Goal: Task Accomplishment & Management: Manage account settings

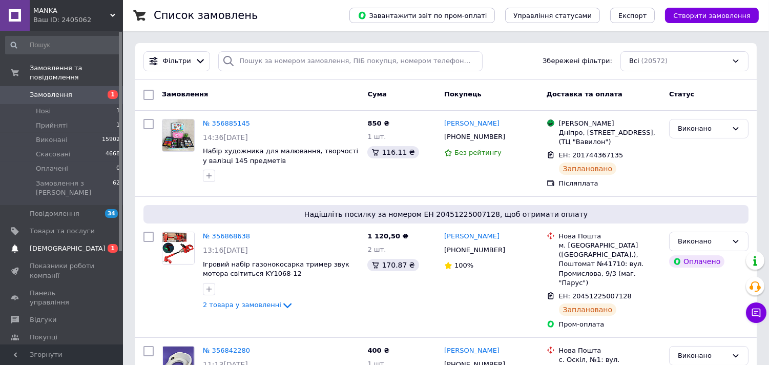
click at [49, 244] on span "[DEMOGRAPHIC_DATA]" at bounding box center [68, 248] width 76 height 9
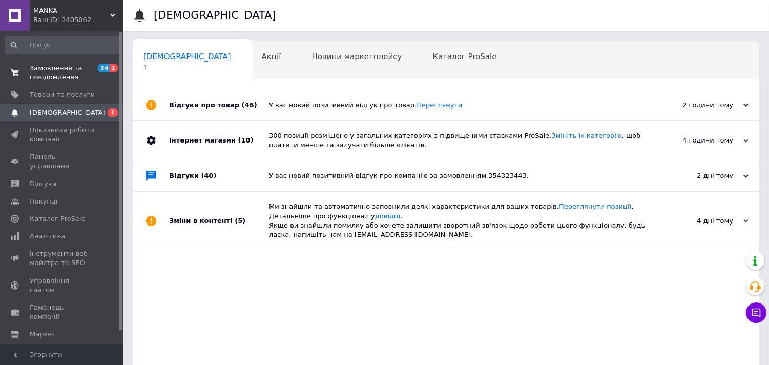
click at [69, 78] on span "Замовлення та повідомлення" at bounding box center [62, 72] width 65 height 18
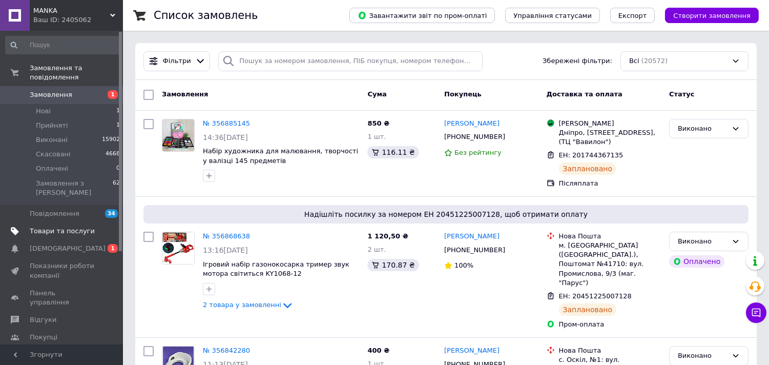
click at [67, 226] on span "Товари та послуги" at bounding box center [62, 230] width 65 height 9
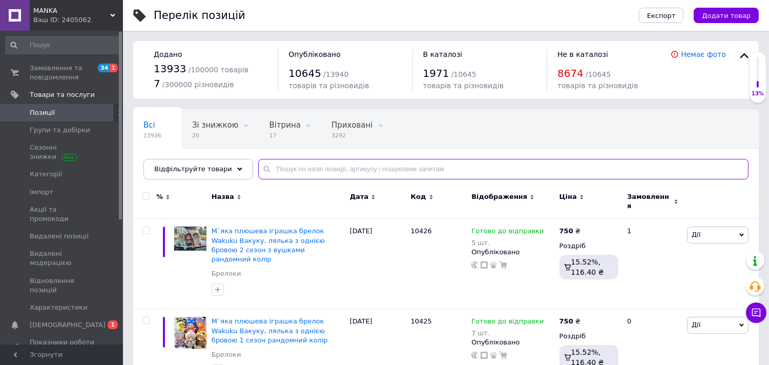
click at [338, 165] on input "text" at bounding box center [503, 169] width 490 height 20
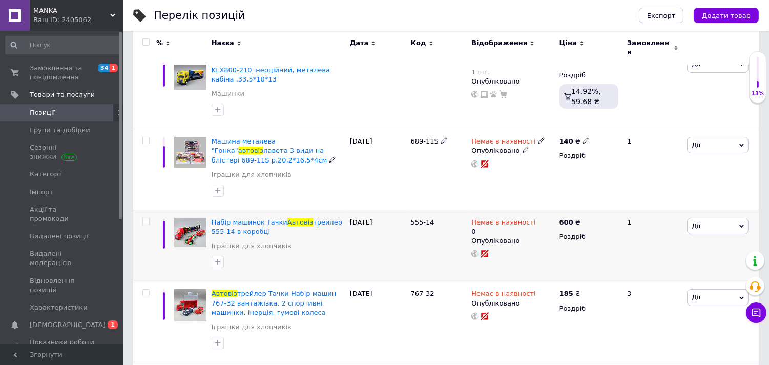
scroll to position [165, 0]
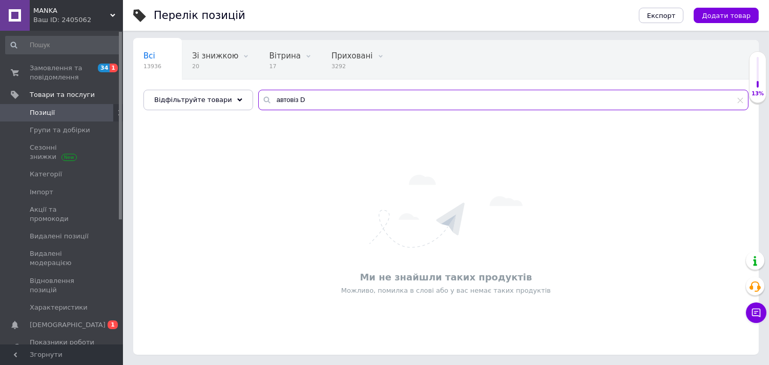
scroll to position [69, 0]
click at [263, 97] on input "автовіз G" at bounding box center [503, 100] width 490 height 20
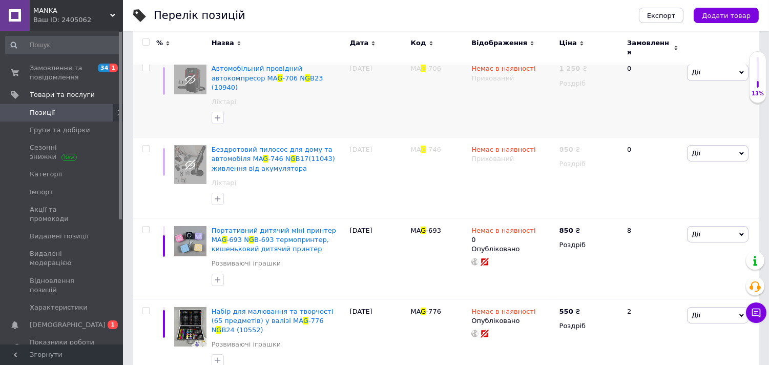
drag, startPoint x: 263, startPoint y: 97, endPoint x: 495, endPoint y: 90, distance: 232.6
click at [495, 90] on div "Немає в наявності Прихований" at bounding box center [513, 96] width 88 height 81
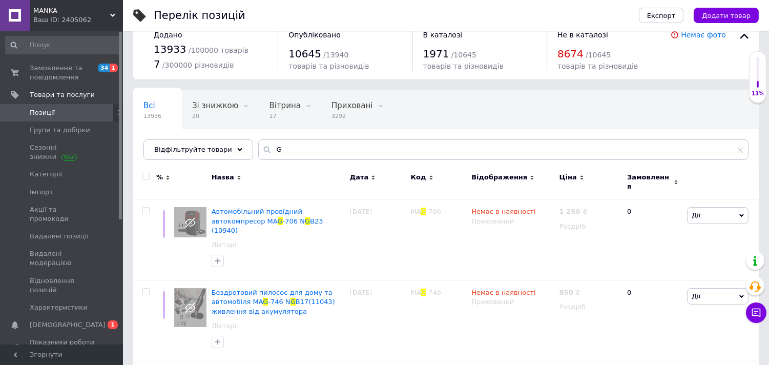
scroll to position [57, 0]
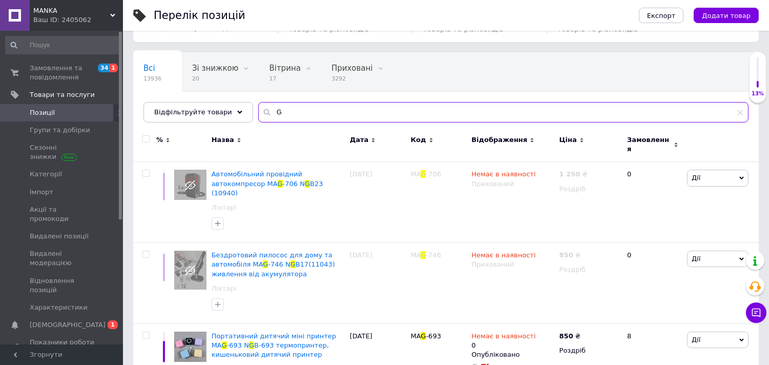
click at [259, 111] on input "G" at bounding box center [503, 112] width 490 height 20
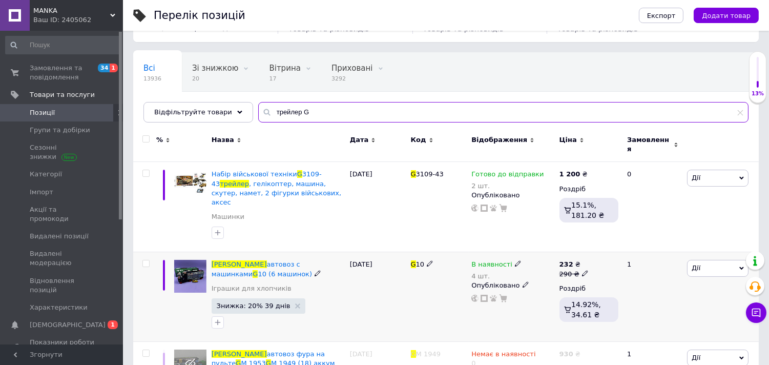
type input "трейлер G"
click at [493, 260] on span "В наявності" at bounding box center [491, 265] width 41 height 11
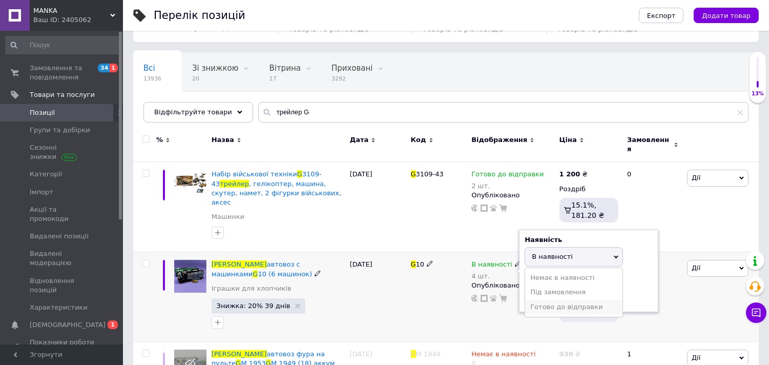
click at [555, 300] on li "Готово до відправки" at bounding box center [573, 307] width 97 height 14
click at [427, 292] on div "G 10" at bounding box center [438, 297] width 61 height 90
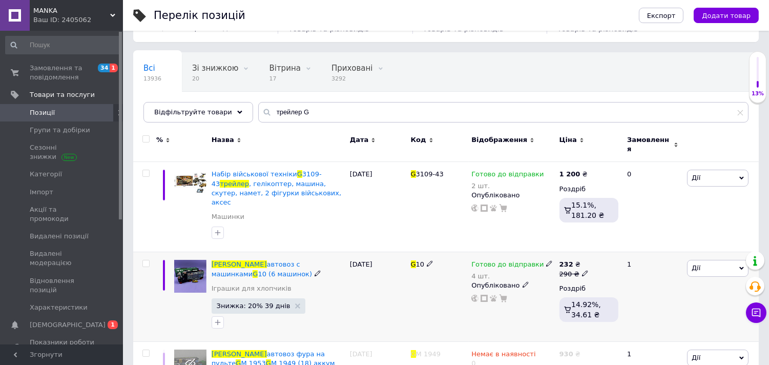
click at [414, 260] on span "G" at bounding box center [413, 264] width 5 height 8
copy span "G 10"
click at [262, 260] on span "автовоз с машинками" at bounding box center [255, 268] width 89 height 17
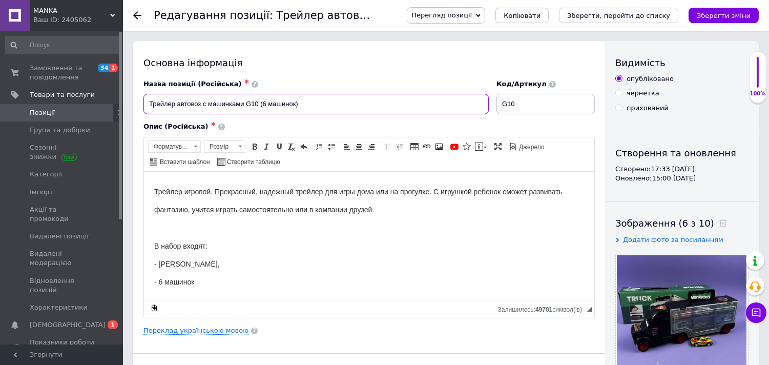
drag, startPoint x: 310, startPoint y: 107, endPoint x: 61, endPoint y: 105, distance: 248.4
click at [194, 102] on input "Трейлер автовоз с машинками G10 (6 машинок)" at bounding box center [315, 104] width 345 height 20
click at [198, 104] on input "Трейлер автовоз с машинками G10 (6 машинок)" at bounding box center [315, 104] width 345 height 20
drag, startPoint x: 319, startPoint y: 104, endPoint x: 130, endPoint y: 103, distance: 189.0
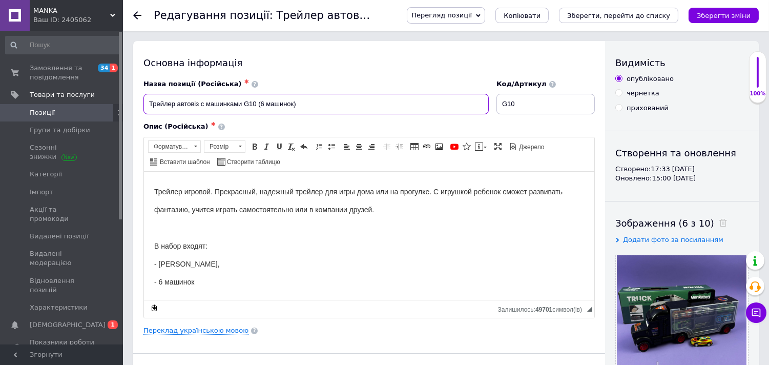
type input "Трейлер автовіз с машинками G10 (6 машинок)"
click at [283, 235] on h1 "Трейлер игровой. Прекрасный, надежный трейлер для игры дома или на прогулке. С …" at bounding box center [369, 235] width 430 height 108
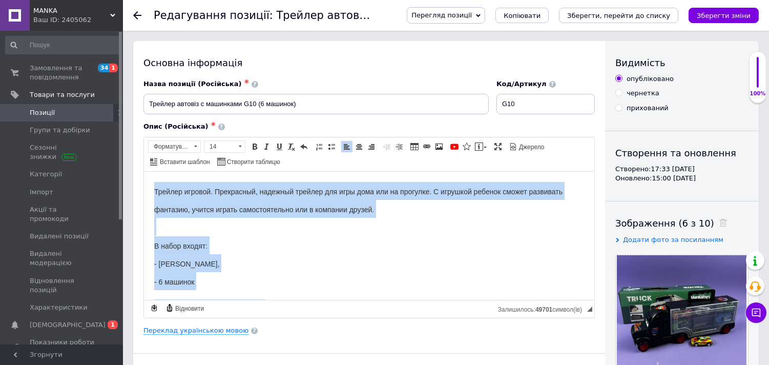
copy body "Трейлер игровой. Прекрасный, надежный трейлер для игры дома или на прогулке. С …"
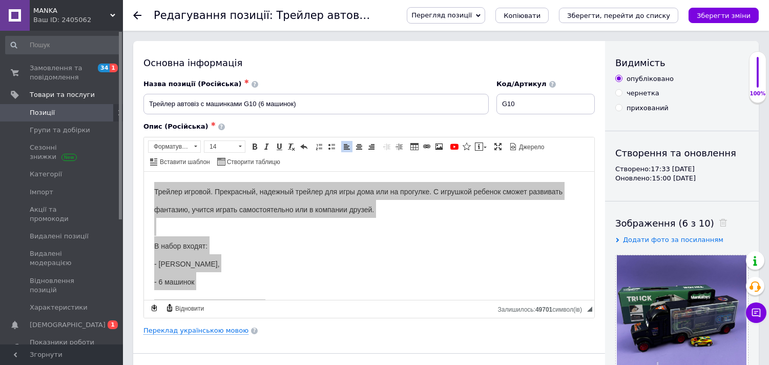
click at [90, 117] on link "Позиції" at bounding box center [63, 112] width 126 height 17
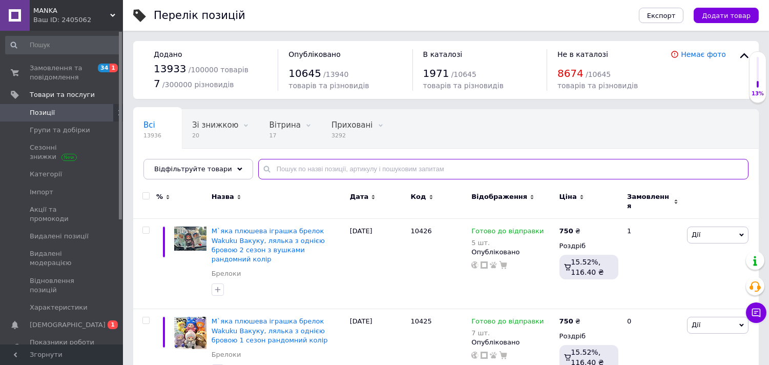
click at [294, 166] on input "text" at bounding box center [503, 169] width 490 height 20
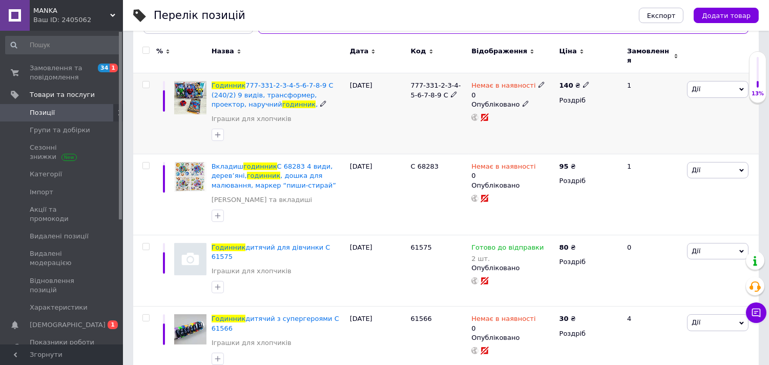
scroll to position [171, 0]
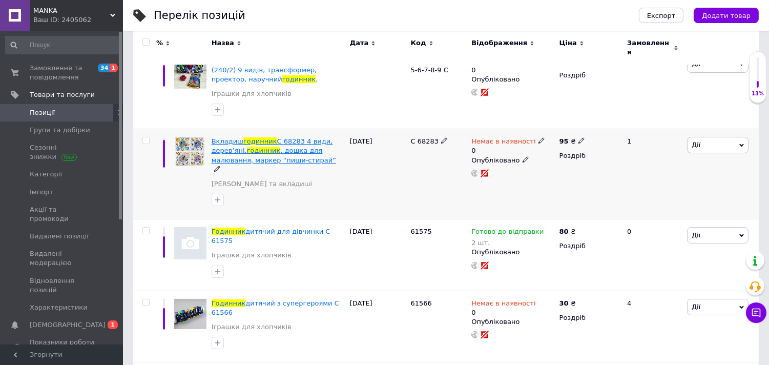
type input "годинник"
click at [284, 149] on span ", дошка для малювання, маркер “пиши-стирай”" at bounding box center [273, 154] width 124 height 17
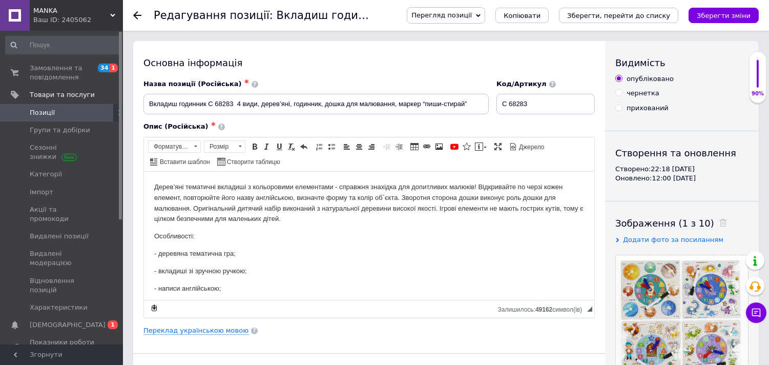
click at [535, 7] on div "Перегляд позиції Зберегти та переглянути на сайті Зберегти та переглянути на ма…" at bounding box center [577, 15] width 362 height 16
click at [535, 13] on span "Копіювати" at bounding box center [521, 16] width 37 height 8
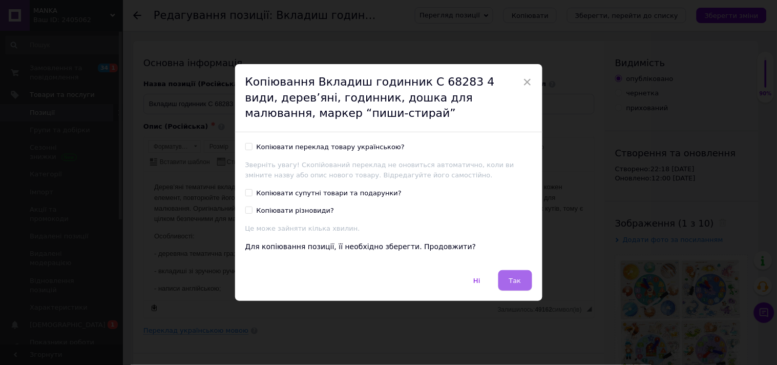
drag, startPoint x: 520, startPoint y: 281, endPoint x: 263, endPoint y: 39, distance: 352.9
click at [520, 281] on button "Так" at bounding box center [515, 280] width 34 height 20
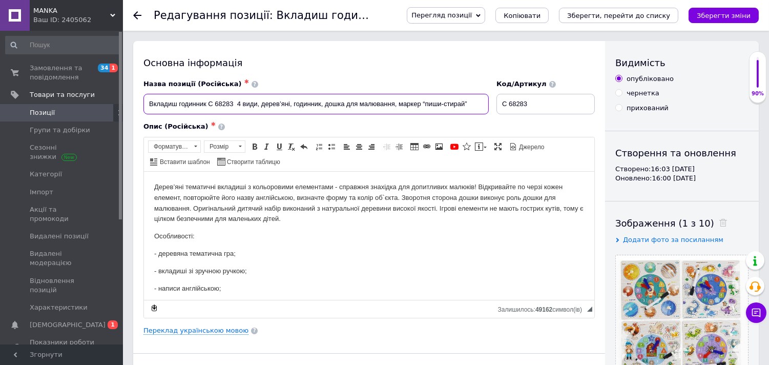
click at [217, 104] on input "Вкладиш годинник C 68283 4 види, дерев’яні, годинник, дошка для малювання, марк…" at bounding box center [315, 104] width 345 height 20
paste input "ерев'яний годинник C 73271 (144) сортер, шнурівка, форми, кольори, цифри, в кор…"
click at [266, 101] on input "Дерев'яний годинник C 73271 (144) сортер, шнурівка, форми, кольори, цифри, в ко…" at bounding box center [315, 104] width 345 height 20
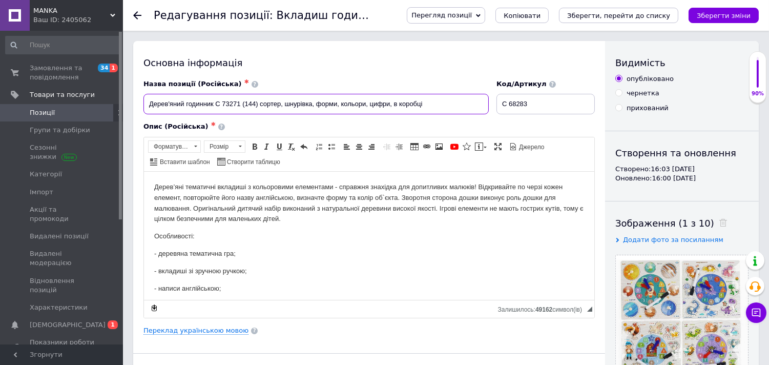
click at [266, 101] on input "Дерев'яний годинник C 73271 (144) сортер, шнурівка, форми, кольори, цифри, в ко…" at bounding box center [315, 104] width 345 height 20
click at [267, 103] on input "Дерев'яний годинник C 73271 (144) сортер, шнурівка, форми, кольори, цифри, в ко…" at bounding box center [315, 104] width 345 height 20
click at [268, 103] on input "Дерев'яний годинник C 73271 (144) сортер, шнурівка, форми, кольори, цифри, в ко…" at bounding box center [315, 104] width 345 height 20
click at [216, 103] on input "Дерев'яний годинник C 73271 (144) , шнурівка, форми, кольори, цифри, в коробці" at bounding box center [315, 104] width 345 height 20
paste input "сортер"
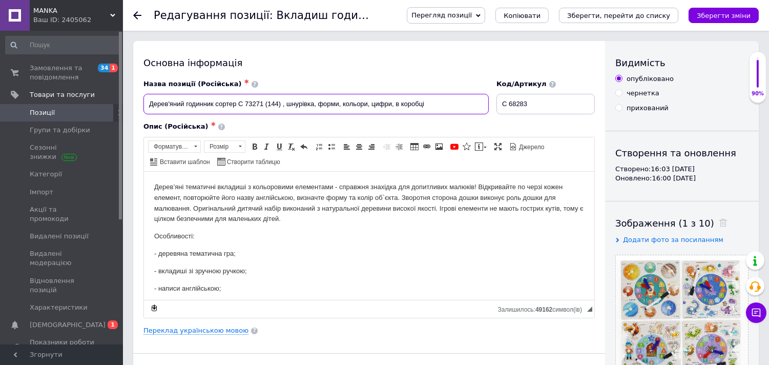
click at [300, 101] on input "Дерев'яний годинник сортер C 73271 (144) , шнурівка, форми, кольори, цифри, в к…" at bounding box center [315, 104] width 345 height 20
click at [238, 101] on input "Дерев'яний годинник сортер C 73271 (144) , , форми, кольори, цифри, в коробці" at bounding box center [315, 104] width 345 height 20
paste input "шнурівка"
drag, startPoint x: 344, startPoint y: 104, endPoint x: 328, endPoint y: 101, distance: 16.3
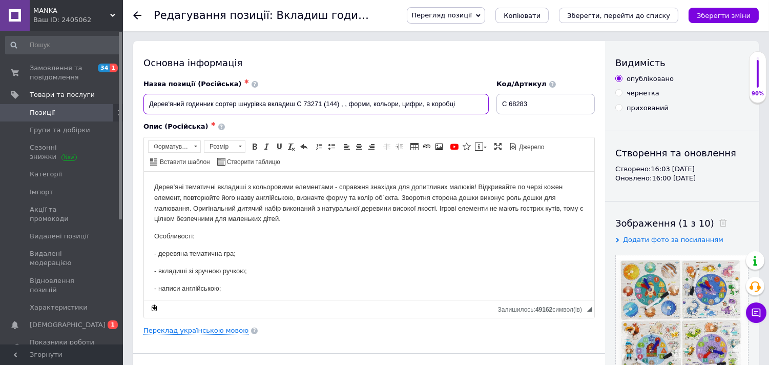
click at [328, 101] on input "Дерев'яний годинник сортер шнурівка вкладиш C 73271 (144) , , форми, кольори, ц…" at bounding box center [315, 104] width 345 height 20
drag, startPoint x: 317, startPoint y: 101, endPoint x: 290, endPoint y: 103, distance: 27.2
click at [290, 103] on input "Дерев'яний годинник сортер шнурівка вкладиш C 73271 , форми, кольори, цифри, в …" at bounding box center [315, 104] width 345 height 20
click at [320, 101] on input "Дерев'яний годинник сортер шнурівка вкладиш C 73271 , форми, кольори, цифри, в …" at bounding box center [315, 104] width 345 height 20
click at [306, 101] on input "Дерев'яний годинник сортер шнурівка вкладиш C 73271 , форми, кольори, цифри, в …" at bounding box center [315, 104] width 345 height 20
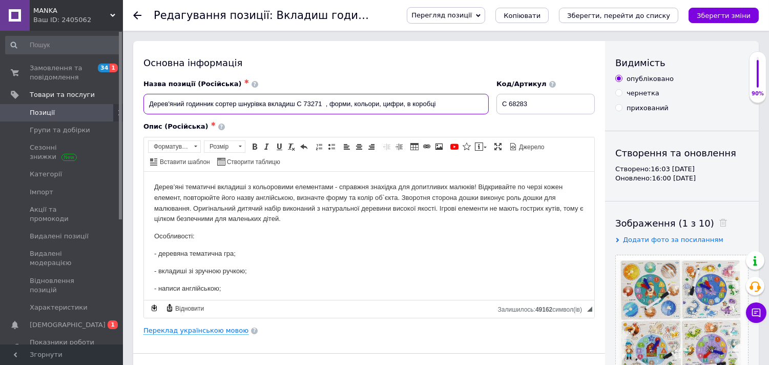
drag, startPoint x: 297, startPoint y: 105, endPoint x: 323, endPoint y: 104, distance: 26.2
click at [323, 104] on input "Дерев'яний годинник сортер шнурівка вкладиш C 73271 , форми, кольори, цифри, в …" at bounding box center [315, 104] width 345 height 20
type input "Дерев'яний годинник сортер шнурівка вкладиш C 73271 , форми, кольори, цифри, в …"
drag, startPoint x: 551, startPoint y: 102, endPoint x: 418, endPoint y: 112, distance: 133.5
click at [418, 112] on div "Назва позиції (Російська) ✱ Дерев'яний годинник сортер шнурівка вкладиш C 73271…" at bounding box center [369, 97] width 459 height 43
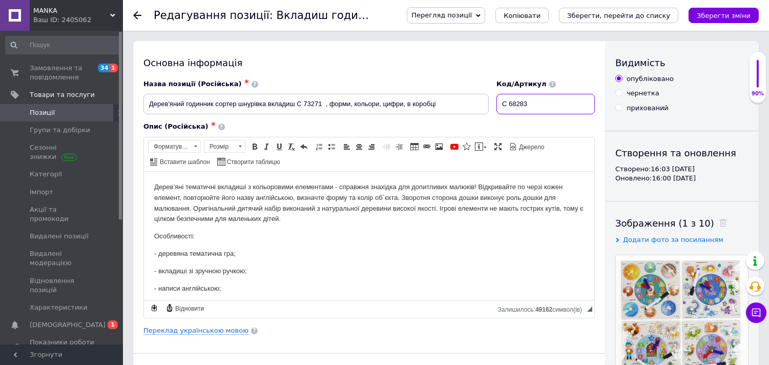
paste input "C 73271"
type input "C 73271"
click at [258, 207] on p "Дерев’яні тематичні вкладиші з кольоровими елементами - справжня знахідка для д…" at bounding box center [369, 202] width 430 height 43
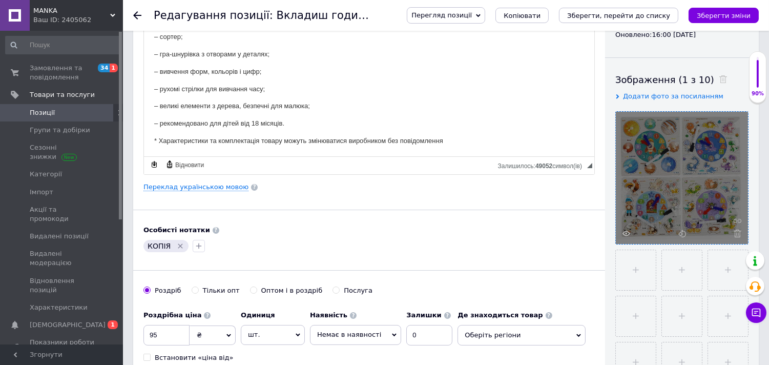
scroll to position [171, 0]
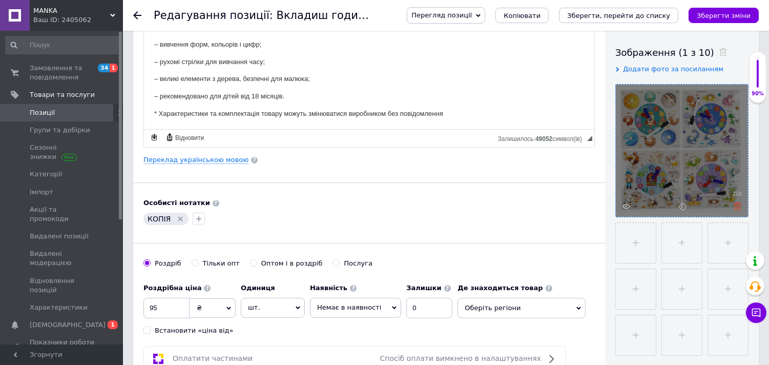
click at [735, 203] on use at bounding box center [737, 206] width 8 height 8
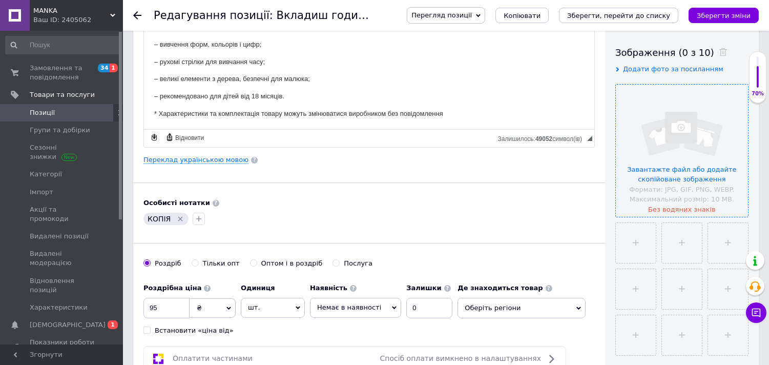
click at [693, 179] on input "file" at bounding box center [682, 150] width 132 height 132
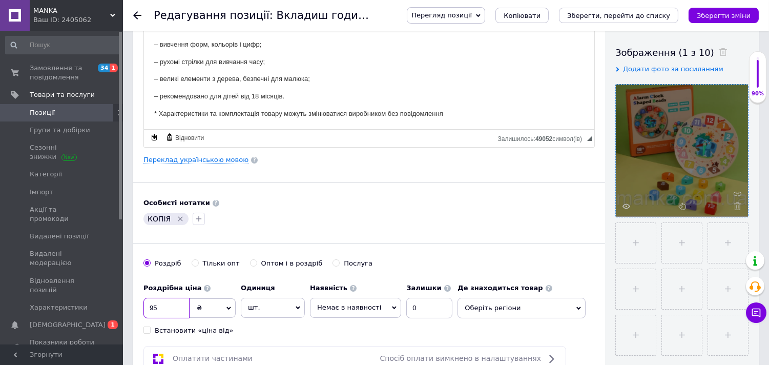
click at [160, 312] on input "95" at bounding box center [166, 308] width 46 height 20
type input "110"
click at [376, 301] on span "Немає в наявності" at bounding box center [355, 307] width 91 height 19
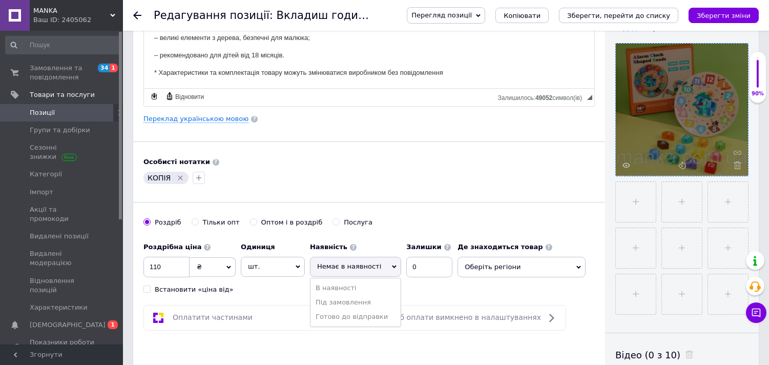
scroll to position [284, 0]
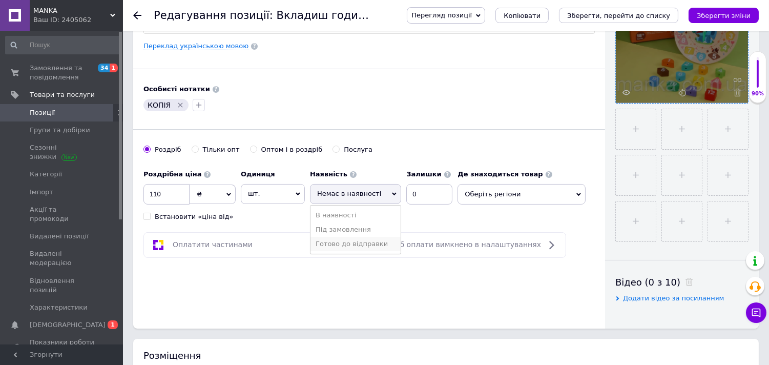
click at [362, 246] on li "Готово до відправки" at bounding box center [355, 244] width 90 height 14
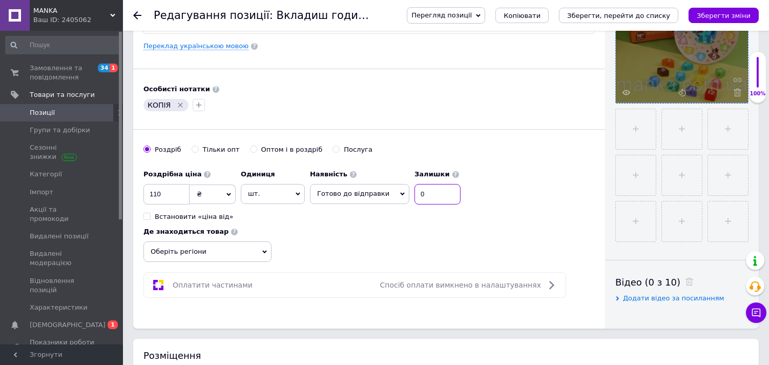
click at [430, 192] on input "0" at bounding box center [437, 194] width 46 height 20
click at [177, 105] on icon "Видалити мітку" at bounding box center [180, 105] width 8 height 8
click at [745, 16] on icon "Зберегти зміни" at bounding box center [723, 16] width 54 height 8
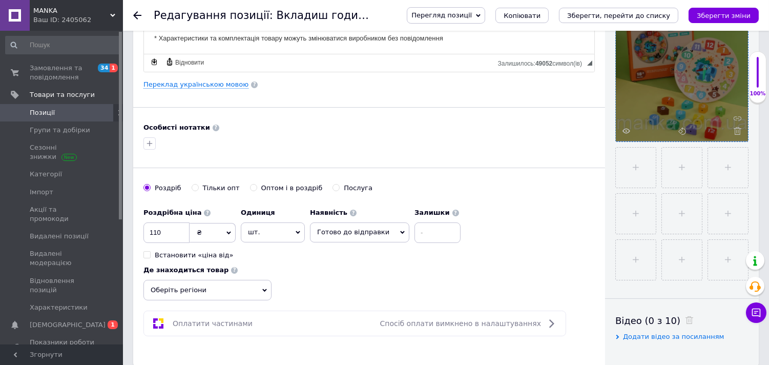
scroll to position [227, 0]
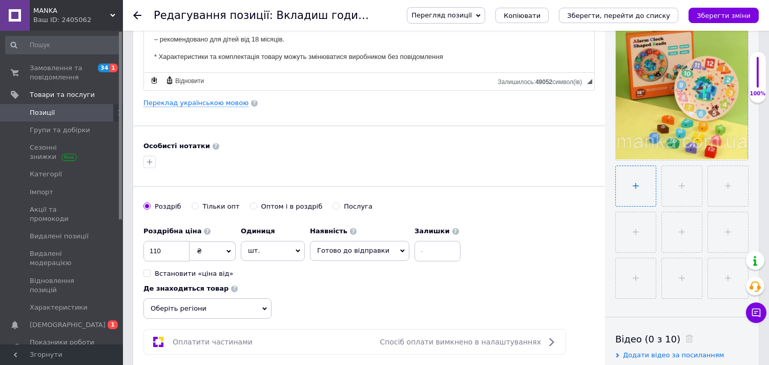
click at [636, 180] on input "file" at bounding box center [636, 186] width 40 height 40
type input "C:\fakepath\Зап447исати.PNG"
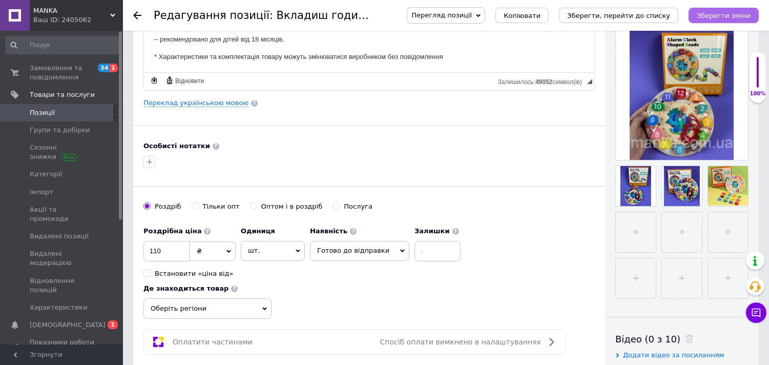
click at [721, 14] on icon "Зберегти зміни" at bounding box center [723, 16] width 54 height 8
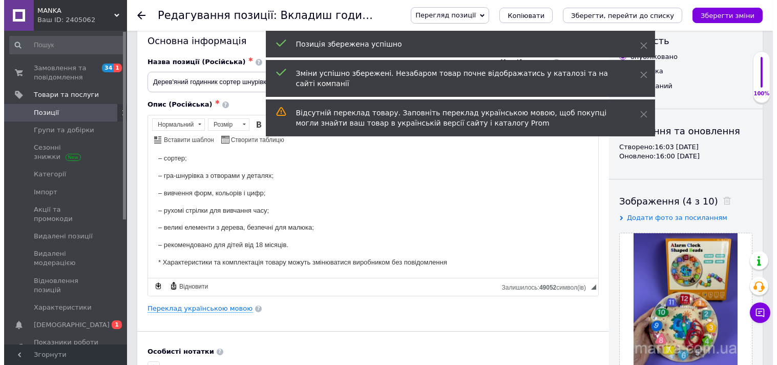
scroll to position [0, 0]
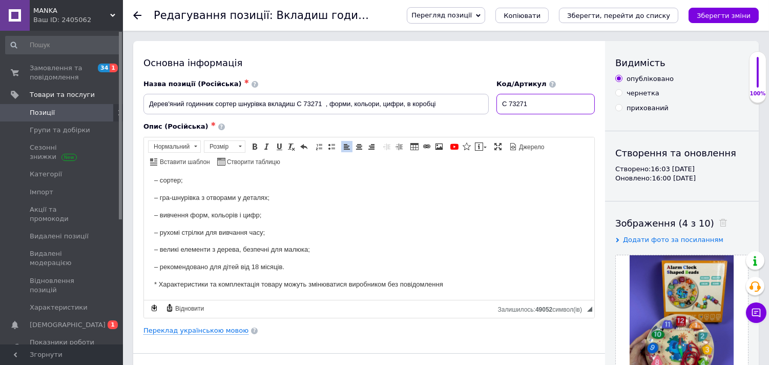
drag, startPoint x: 548, startPoint y: 104, endPoint x: 476, endPoint y: 109, distance: 71.8
click at [476, 109] on div "Назва позиції (Російська) ✱ Дерев'яний годинник сортер шнурівка вкладиш C 73271…" at bounding box center [369, 97] width 459 height 43
click at [297, 234] on p "– рухомі стрілки для вивчання часу;" at bounding box center [369, 232] width 430 height 11
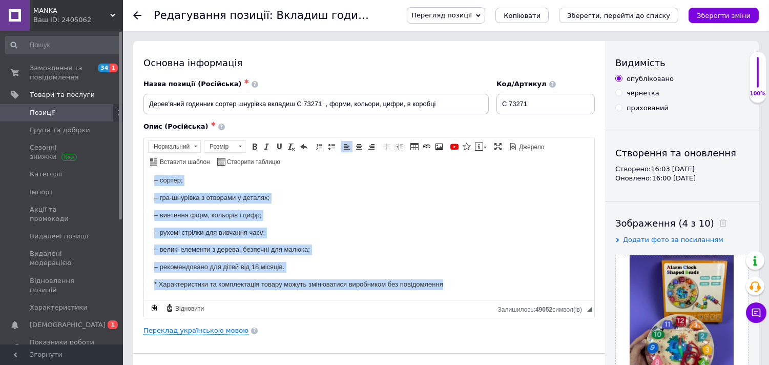
copy body "Lor ipsumdol sitametc — adipiscingel seddoeiusmo tempori utl etdolor mag 78 ali…"
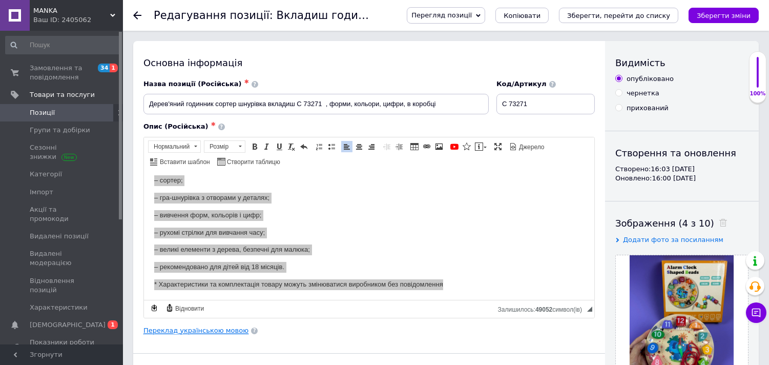
click at [170, 334] on link "Переклад українською мовою" at bounding box center [195, 330] width 105 height 8
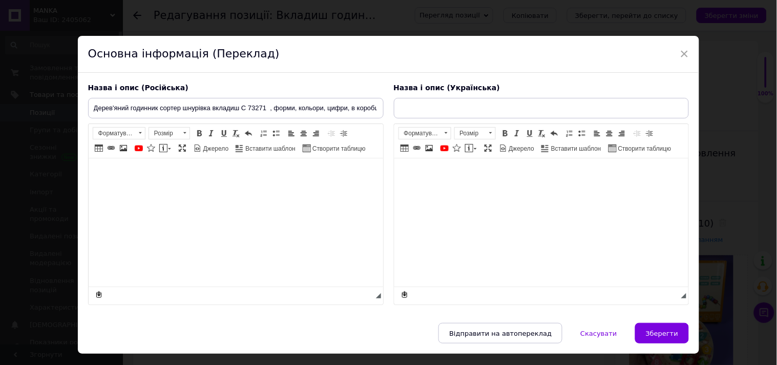
scroll to position [40, 0]
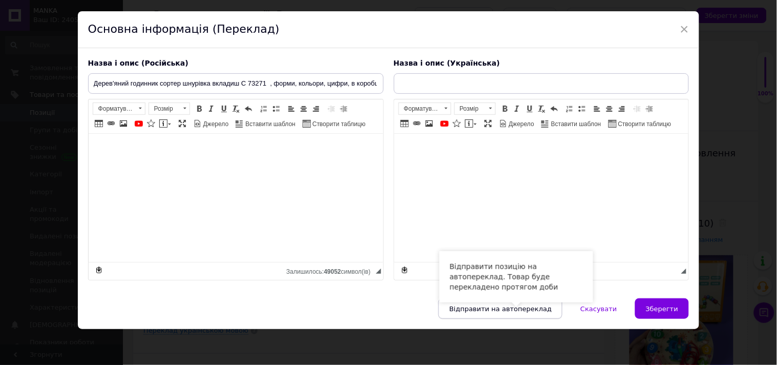
click at [484, 308] on span "Відправити на автопереклад" at bounding box center [500, 309] width 102 height 8
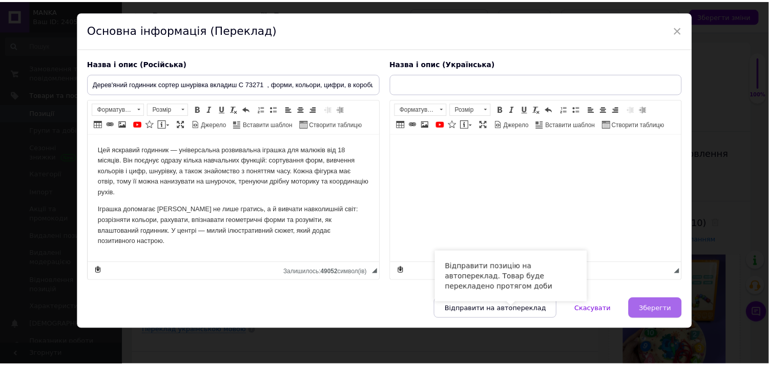
scroll to position [0, 0]
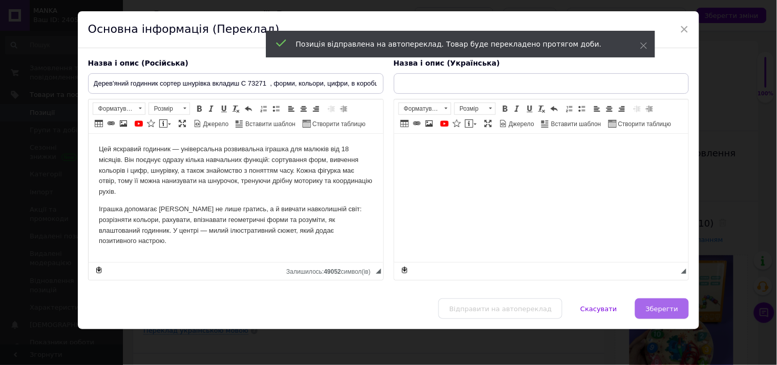
click at [676, 305] on button "Зберегти" at bounding box center [662, 308] width 54 height 20
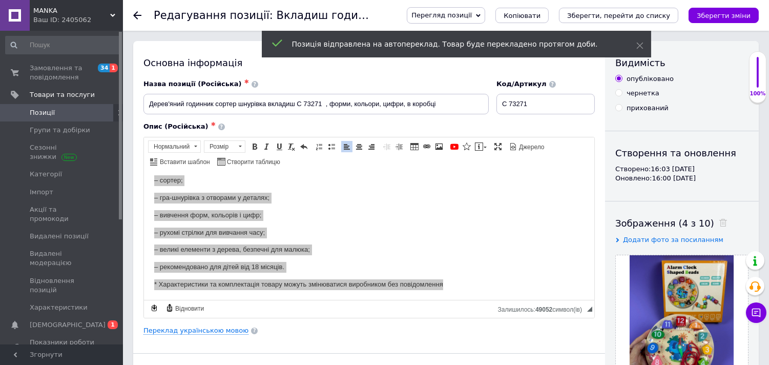
click at [59, 114] on span "Позиції" at bounding box center [62, 112] width 65 height 9
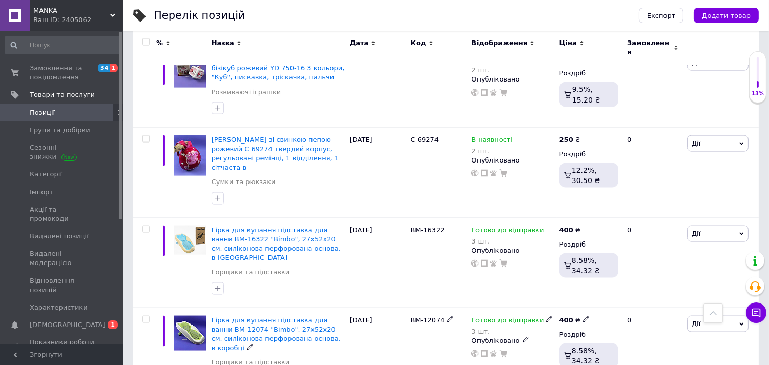
scroll to position [2665, 0]
drag, startPoint x: 401, startPoint y: 171, endPoint x: 456, endPoint y: 197, distance: 60.9
click at [456, 308] on div "Гірка для купання підставка для ванни BM-12074 "Bimbo", 27х52х20 см, силіконова…" at bounding box center [445, 353] width 625 height 90
copy div "BM-12074"
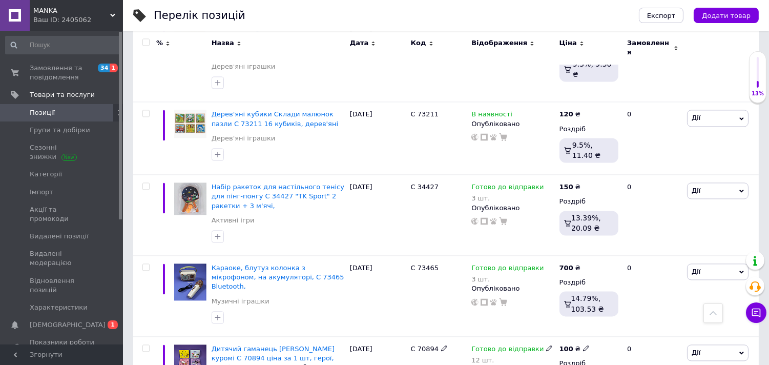
scroll to position [4031, 0]
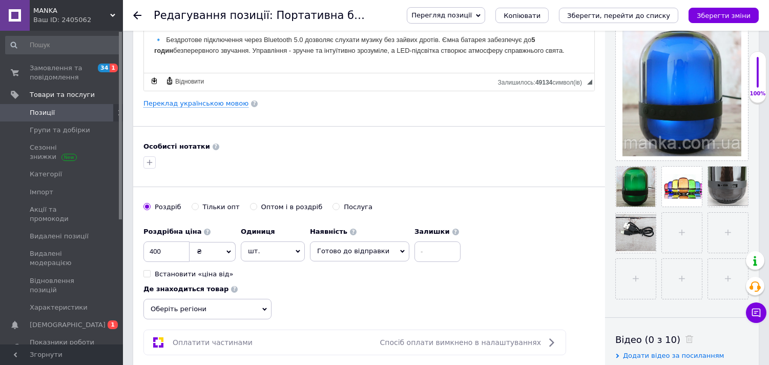
scroll to position [227, 0]
click at [662, 252] on input "file" at bounding box center [682, 232] width 40 height 40
type input "C:\fakepath\Завіва43писати.PNG"
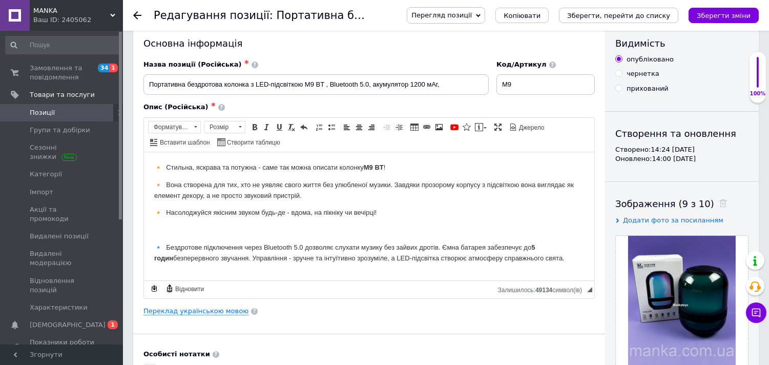
scroll to position [0, 0]
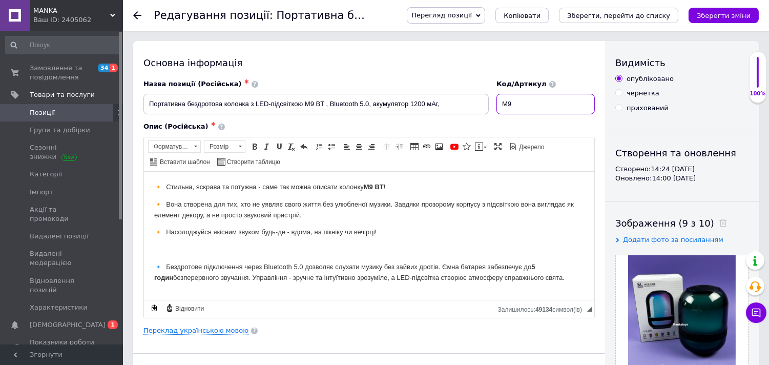
drag, startPoint x: 521, startPoint y: 103, endPoint x: 478, endPoint y: 101, distance: 43.1
click at [478, 101] on div "Назва позиції (Російська) ✱ Портативна бездротова колонка з LED-підсвіткою M9 B…" at bounding box center [369, 97] width 459 height 43
click at [717, 14] on icon "Зберегти зміни" at bounding box center [723, 16] width 54 height 8
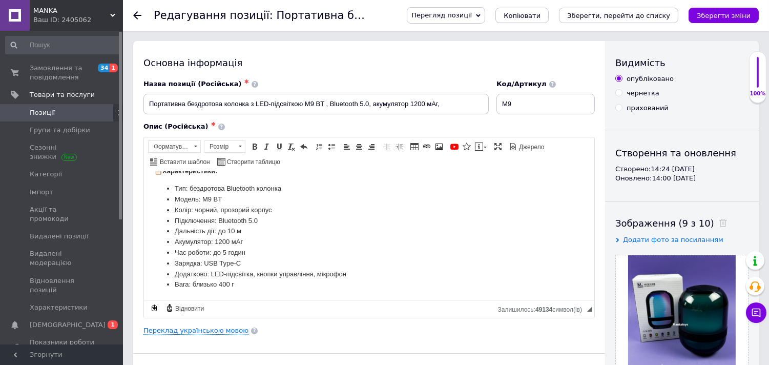
click at [57, 108] on span "Позиції" at bounding box center [62, 112] width 65 height 9
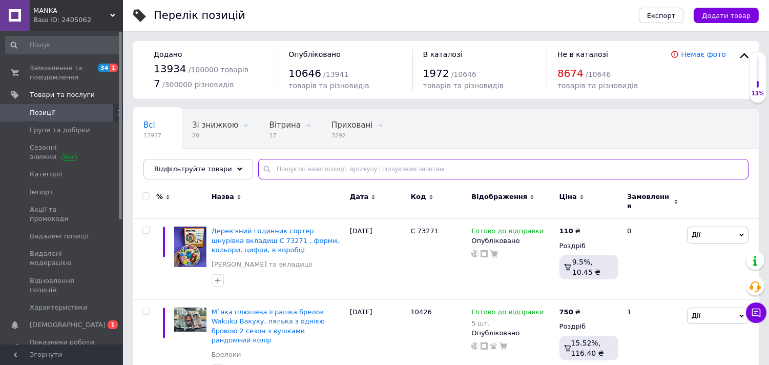
click at [298, 166] on input "text" at bounding box center [503, 169] width 490 height 20
paste input "M9"
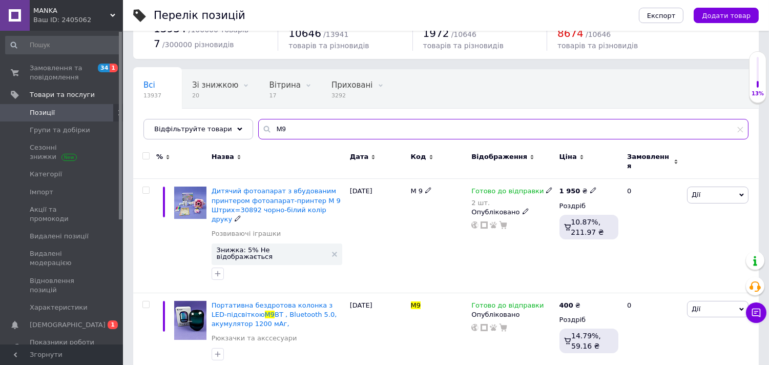
scroll to position [57, 0]
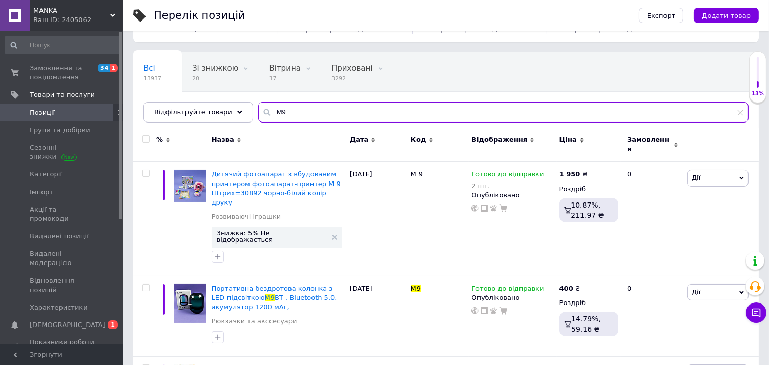
type input "M9"
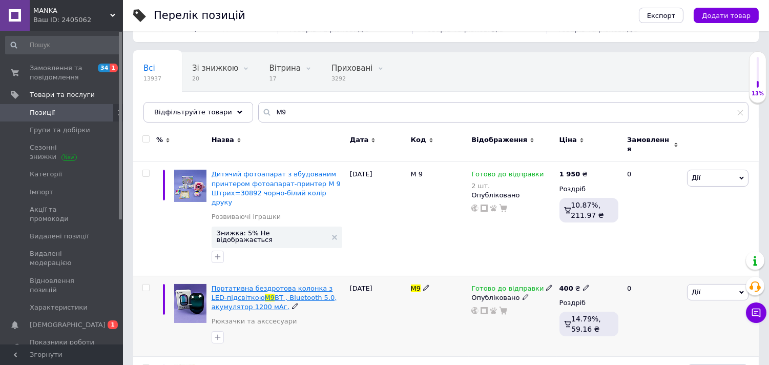
click at [277, 284] on span "Портативна бездротова колонка з LED-підсвіткою" at bounding box center [271, 292] width 121 height 17
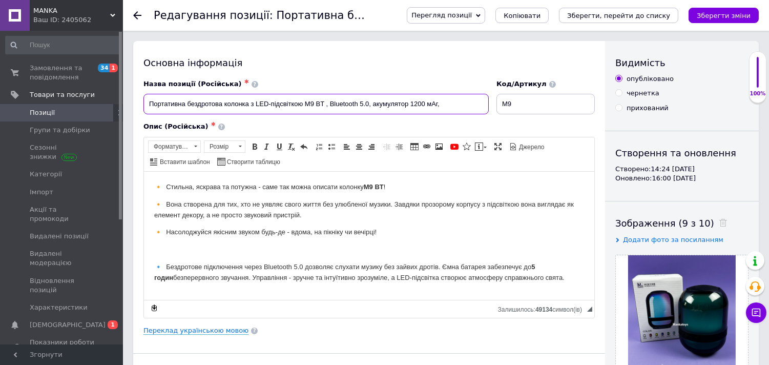
click at [248, 103] on input "Портативна бездротова колонка з LED-підсвіткою M9 BT , Bluetooth 5.0, акумулято…" at bounding box center [315, 104] width 345 height 20
drag, startPoint x: 520, startPoint y: 108, endPoint x: 478, endPoint y: 97, distance: 42.9
click at [478, 97] on div "Назва позиції (Російська) ✱ Портативна бездротова колонка з LED-підсвіткою M9 B…" at bounding box center [369, 97] width 459 height 43
click at [267, 100] on input "Портативна бездротова колонка з LED-підсвіткою M9 BT , Bluetooth 5.0, акумулято…" at bounding box center [315, 104] width 345 height 20
click at [268, 106] on input "Портативна бездротова колонка з LED-підсвіткою M9 BT , Bluetooth 5.0, акумулято…" at bounding box center [315, 104] width 345 height 20
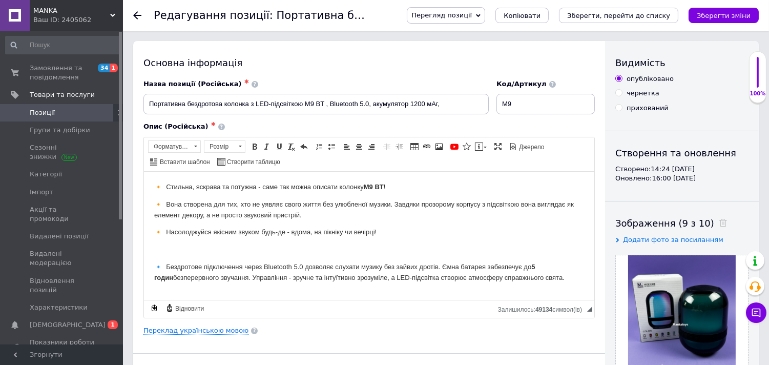
click at [299, 249] on p "Редактор, C7A5BAC3-0F98-40E9-8F26-F3C1EA452139" at bounding box center [369, 249] width 430 height 11
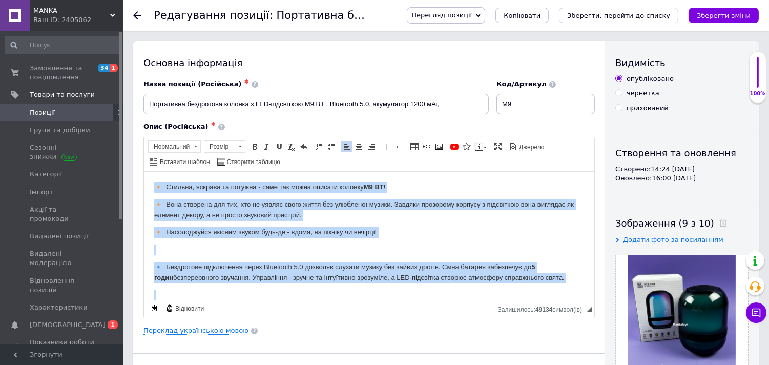
copy body "🔸 Loremip, dolorsi am consect - adip eli seddo eiusmod tempori U8 LA ! 🔸 Etdo m…"
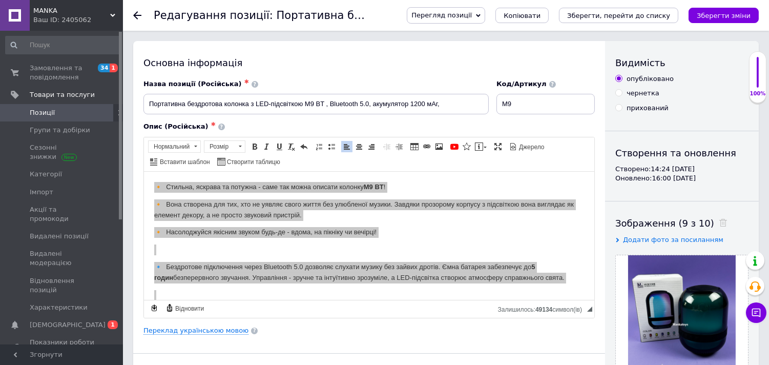
click at [75, 109] on span "Позиції" at bounding box center [62, 112] width 65 height 9
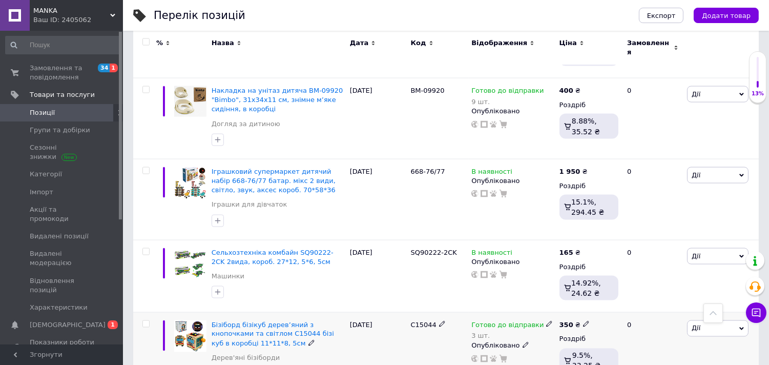
scroll to position [3129, 0]
click at [419, 321] on span "C15044" at bounding box center [424, 325] width 26 height 8
copy span "C15044"
click at [279, 321] on span "Бізіборд бізікуб дерев’яний з кнопочками та світлом C15044 бізі куб в коробці 1…" at bounding box center [272, 334] width 122 height 26
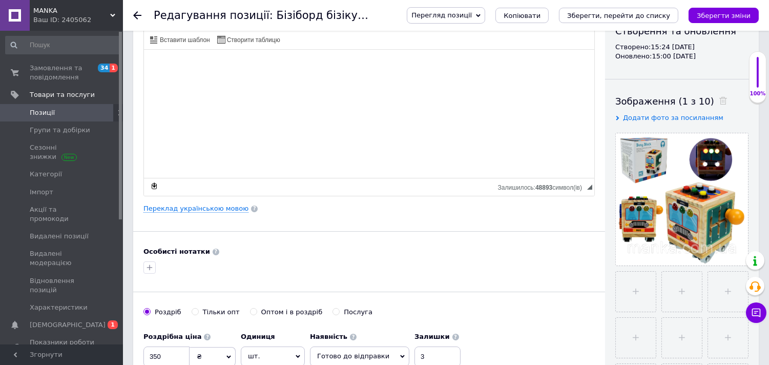
scroll to position [171, 0]
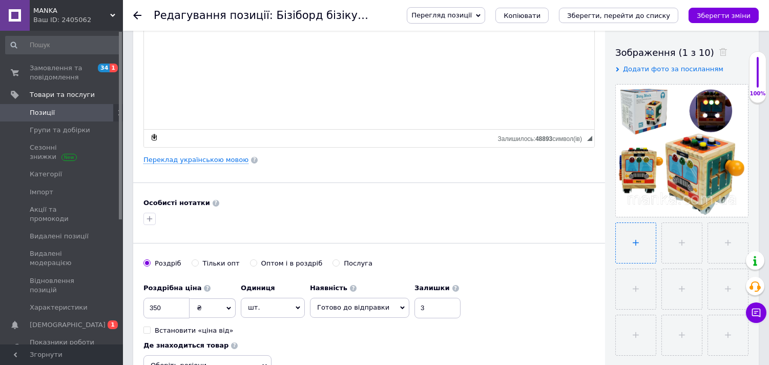
click at [633, 245] on input "file" at bounding box center [636, 243] width 40 height 40
type input "C:\fakepath\Зап465456исати.PNG"
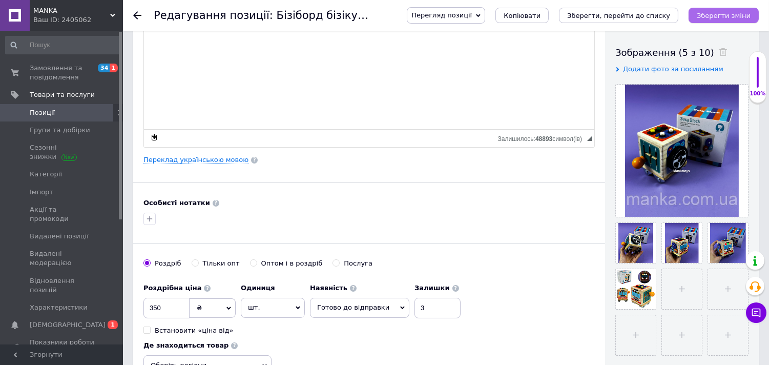
click at [728, 12] on icon "Зберегти зміни" at bounding box center [723, 16] width 54 height 8
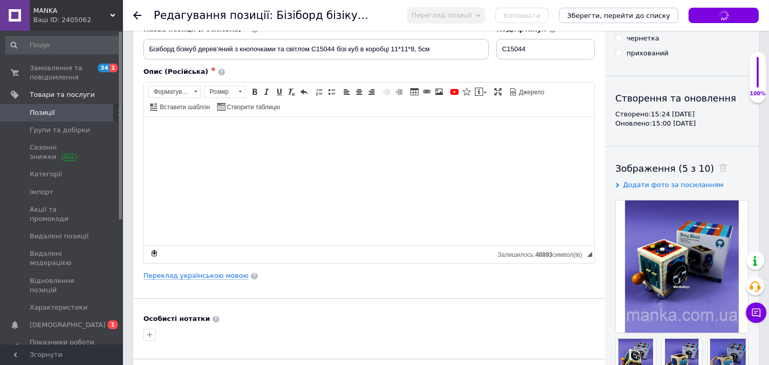
scroll to position [57, 0]
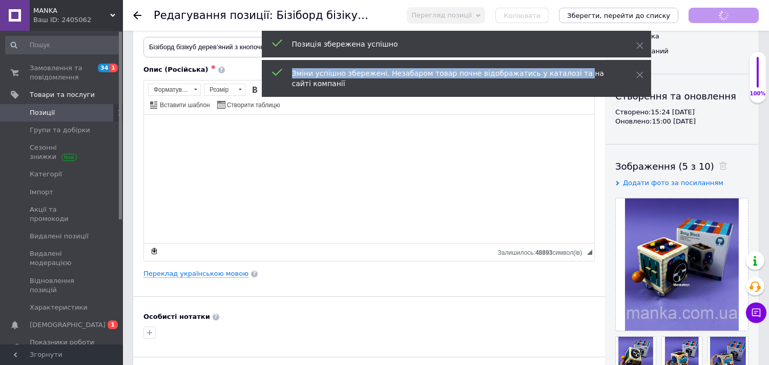
drag, startPoint x: 589, startPoint y: 40, endPoint x: 525, endPoint y: 49, distance: 64.1
click at [525, 49] on div "Позиція збережена успішно Зміни успішно збережені. Незабаром товар почне відобр…" at bounding box center [456, 65] width 389 height 69
click at [563, 110] on span "Панель інструментів редактора Форматування Форматування Розмір Розмір Жирний Сп…" at bounding box center [369, 97] width 450 height 34
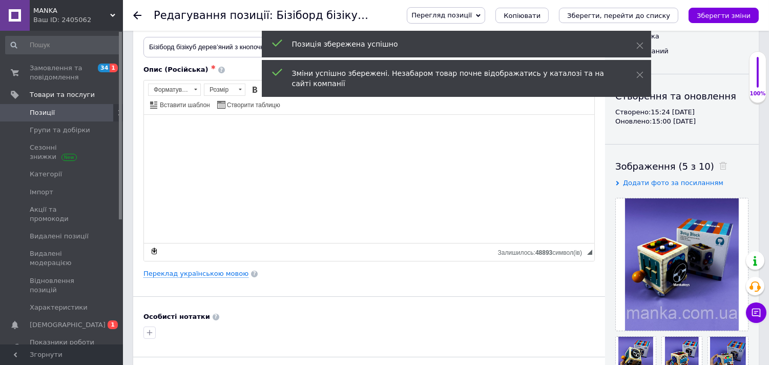
click at [643, 75] on div "Зміни успішно збережені. Незабаром товар почне відображатись у каталозі та на с…" at bounding box center [456, 78] width 389 height 37
click at [639, 74] on use at bounding box center [639, 75] width 7 height 7
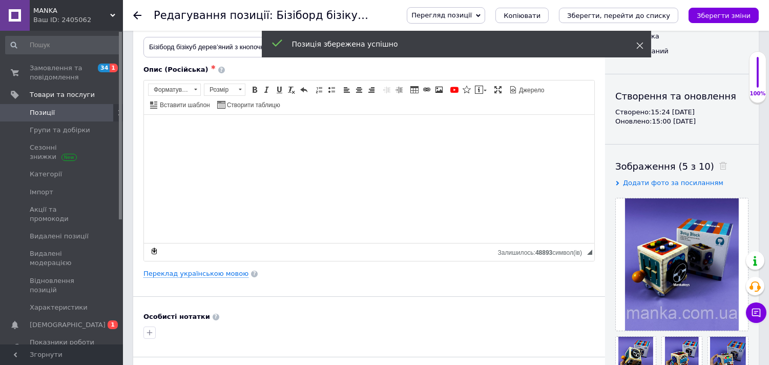
click at [638, 46] on icon at bounding box center [639, 45] width 7 height 7
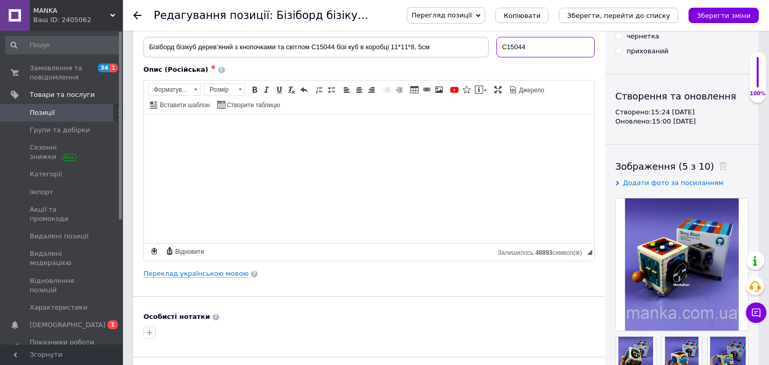
drag, startPoint x: 538, startPoint y: 47, endPoint x: 469, endPoint y: 45, distance: 69.2
click at [469, 45] on div "Назва позиції (Російська) ✱ Бізіборд бізікуб дерев’яний з кнопочками та світлом…" at bounding box center [369, 40] width 459 height 43
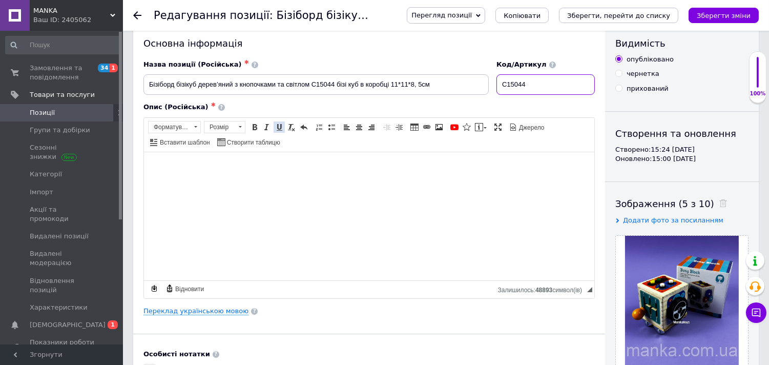
scroll to position [0, 0]
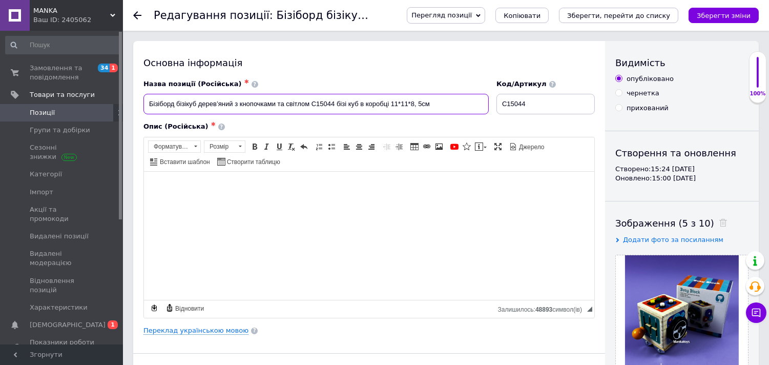
click at [214, 102] on input "Бізіборд бізікуб дерев’яний з кнопочками та світлом C15044 бізі куб в коробці 1…" at bounding box center [315, 104] width 345 height 20
click at [70, 74] on span "Замовлення та повідомлення" at bounding box center [62, 72] width 65 height 18
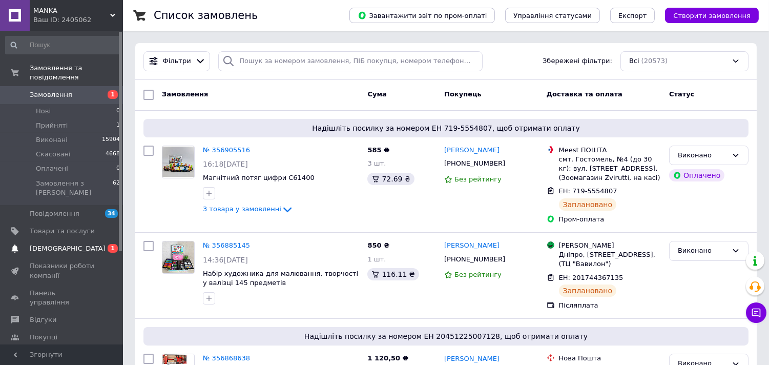
click at [63, 244] on span "[DEMOGRAPHIC_DATA]" at bounding box center [68, 248] width 76 height 9
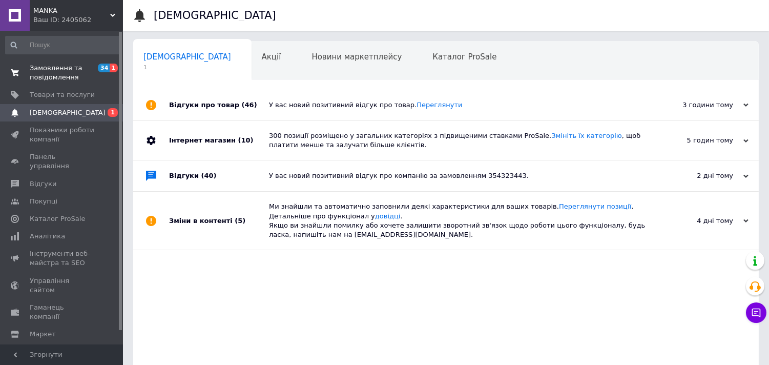
click at [63, 70] on span "Замовлення та повідомлення" at bounding box center [62, 72] width 65 height 18
